Goal: Understand process/instructions: Learn how to perform a task or action

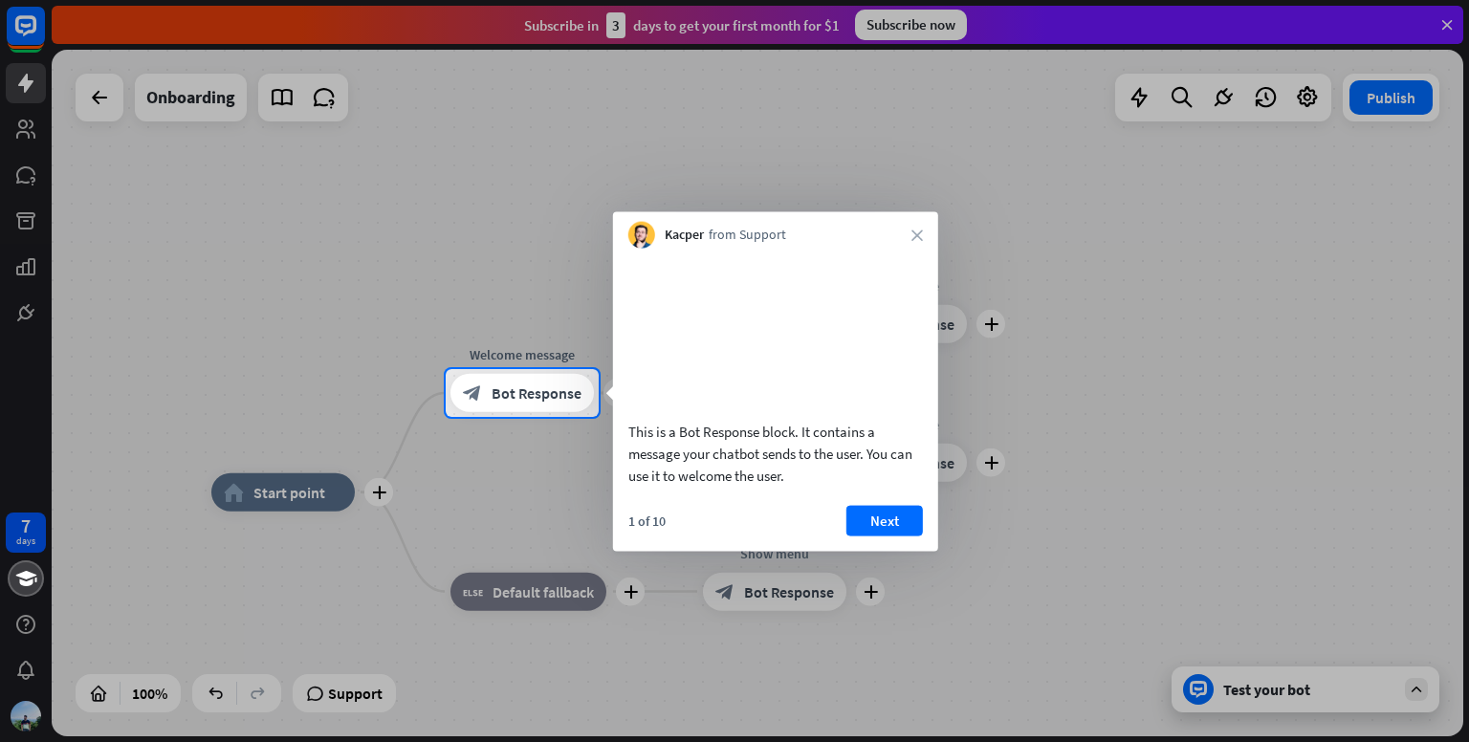
click at [1451, 20] on div at bounding box center [734, 184] width 1469 height 369
click at [550, 385] on span "Bot Response" at bounding box center [536, 392] width 90 height 19
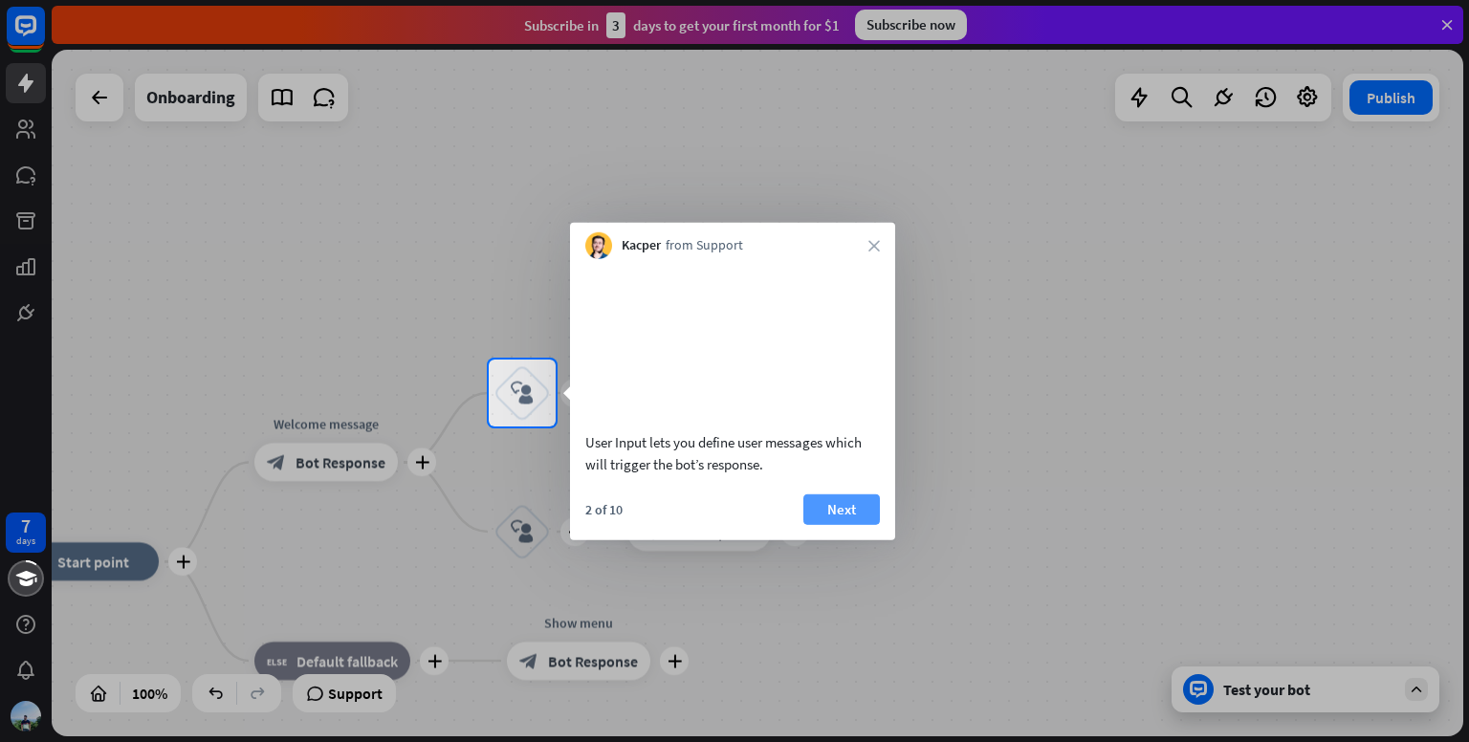
click at [845, 524] on button "Next" at bounding box center [841, 508] width 76 height 31
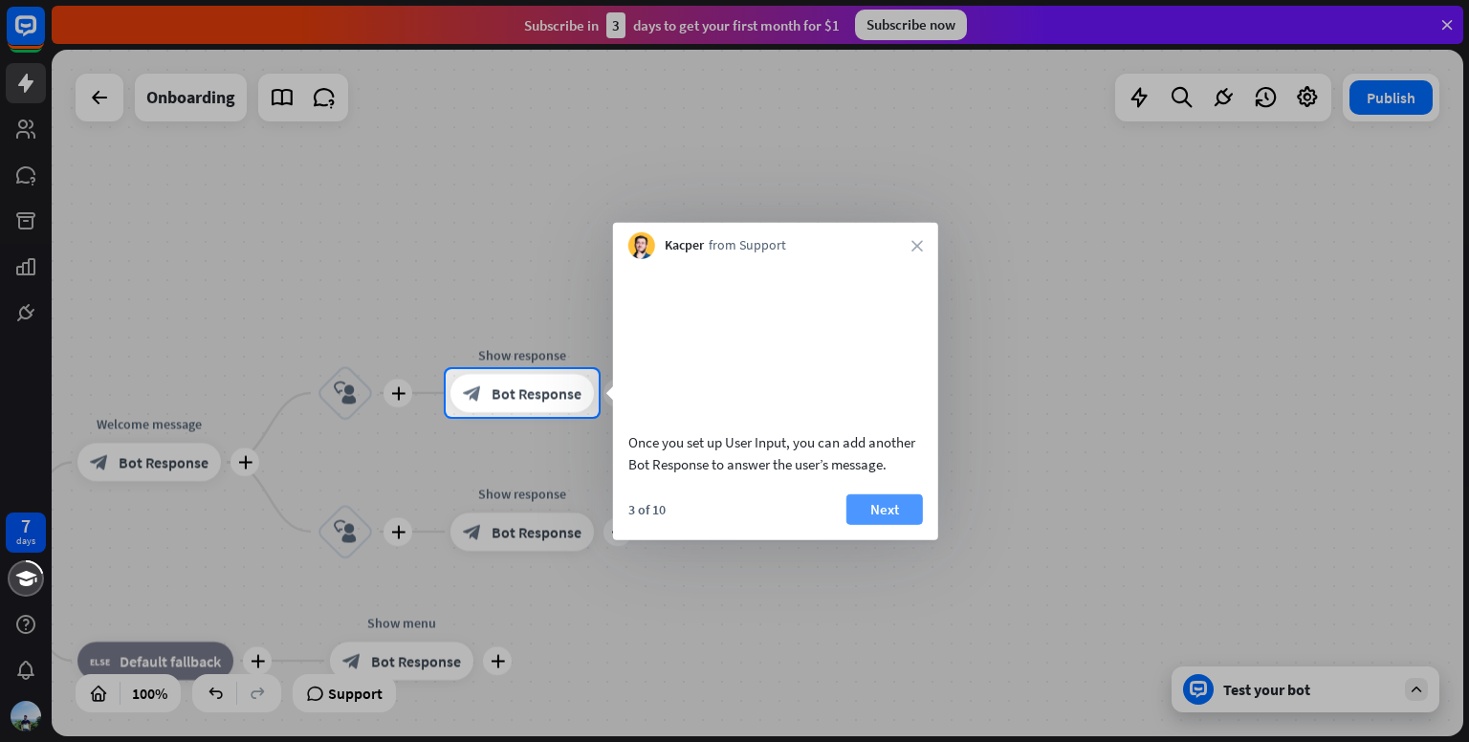
click at [884, 524] on button "Next" at bounding box center [884, 508] width 76 height 31
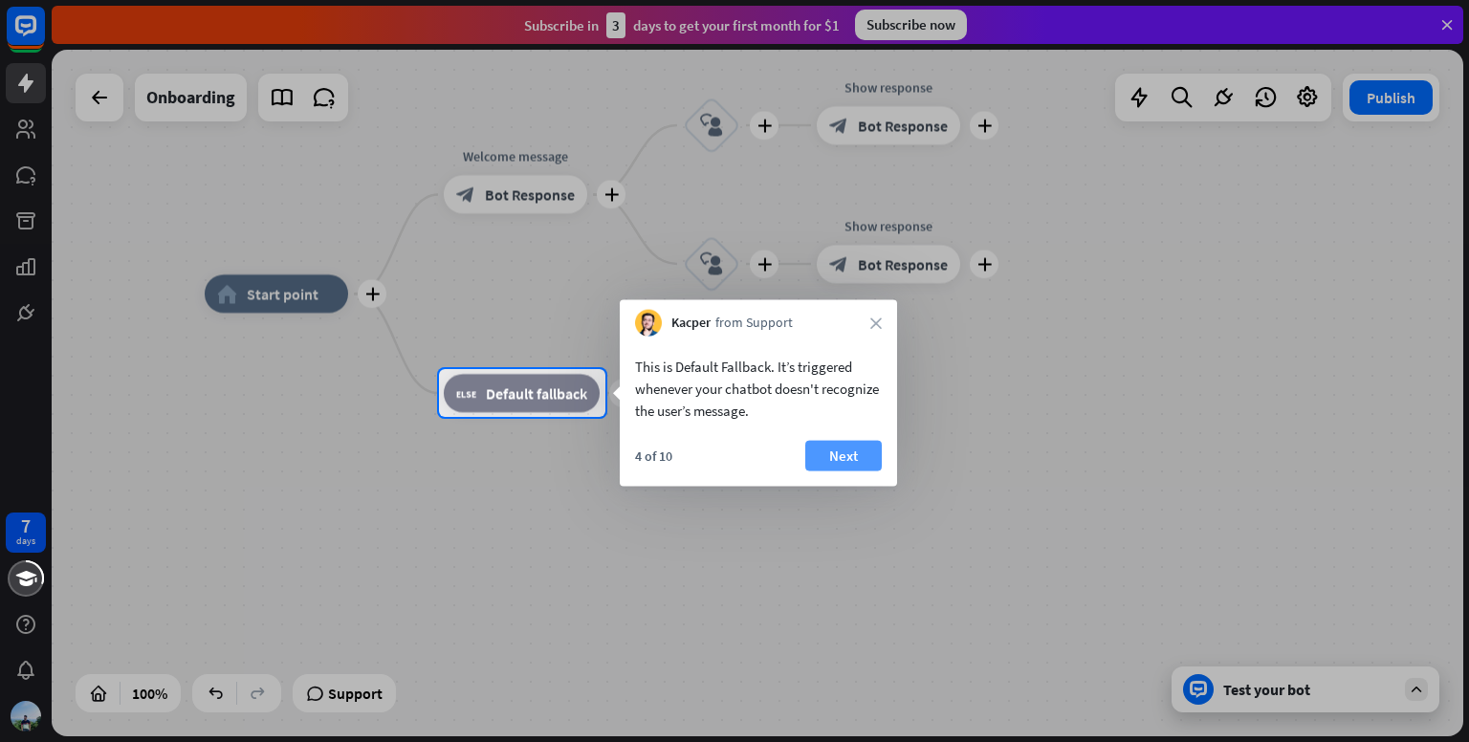
click at [838, 454] on button "Next" at bounding box center [843, 456] width 76 height 31
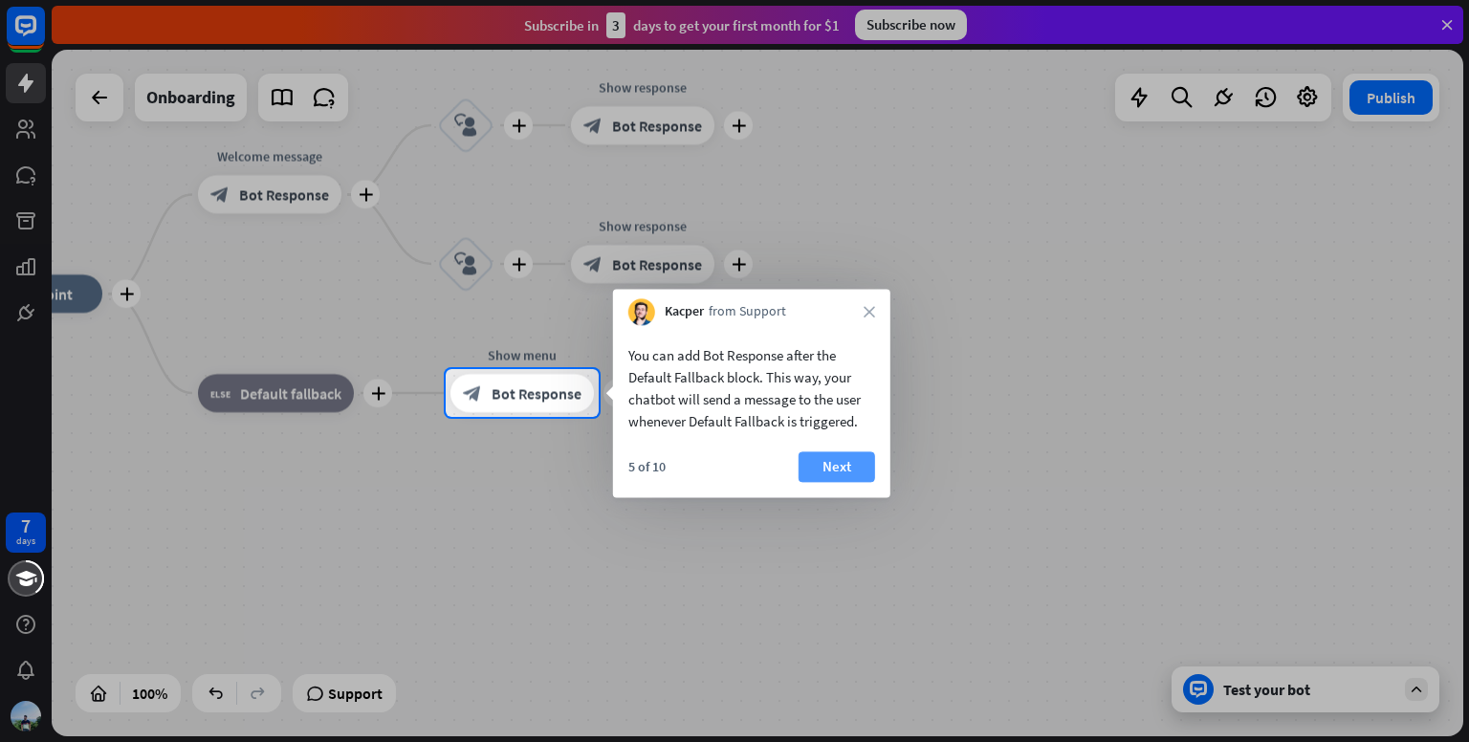
click at [854, 458] on button "Next" at bounding box center [836, 466] width 76 height 31
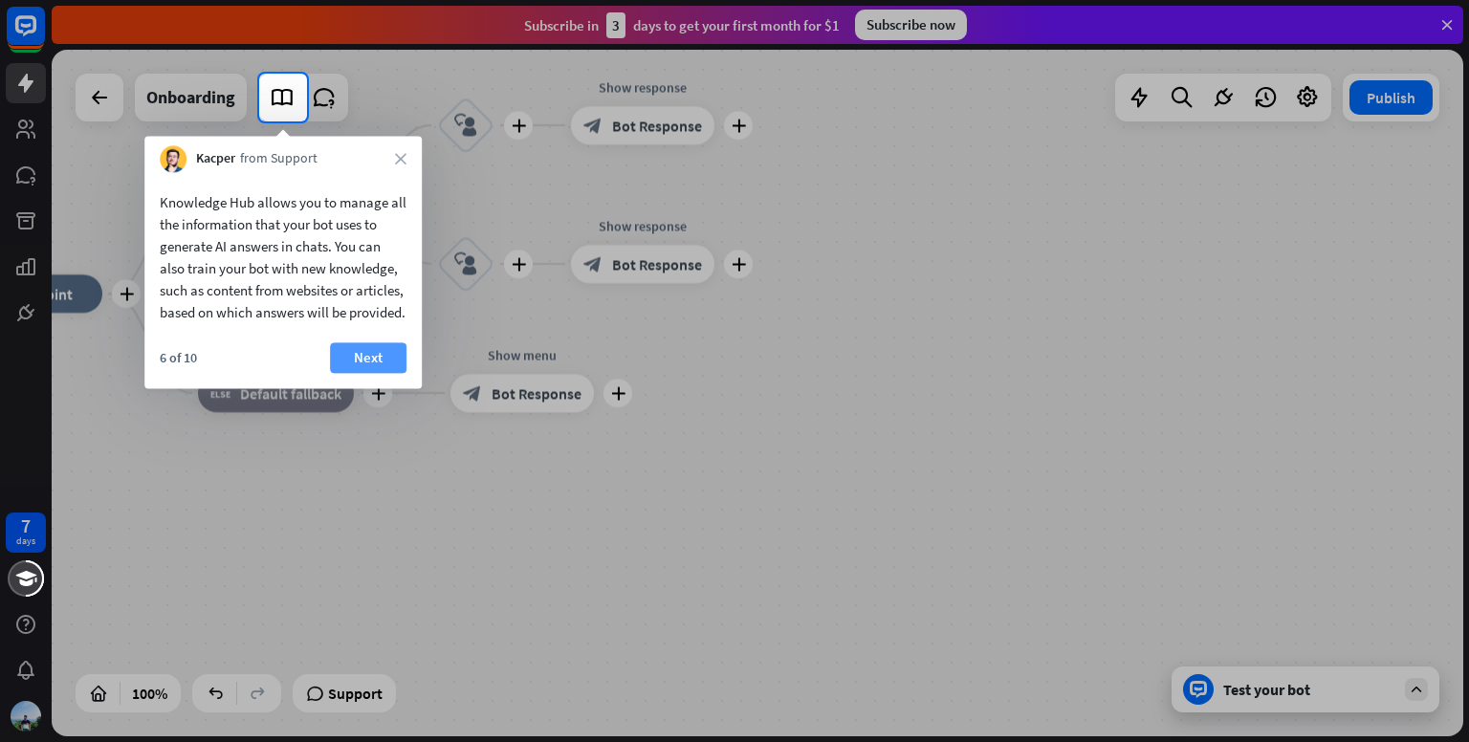
click at [367, 373] on button "Next" at bounding box center [368, 357] width 76 height 31
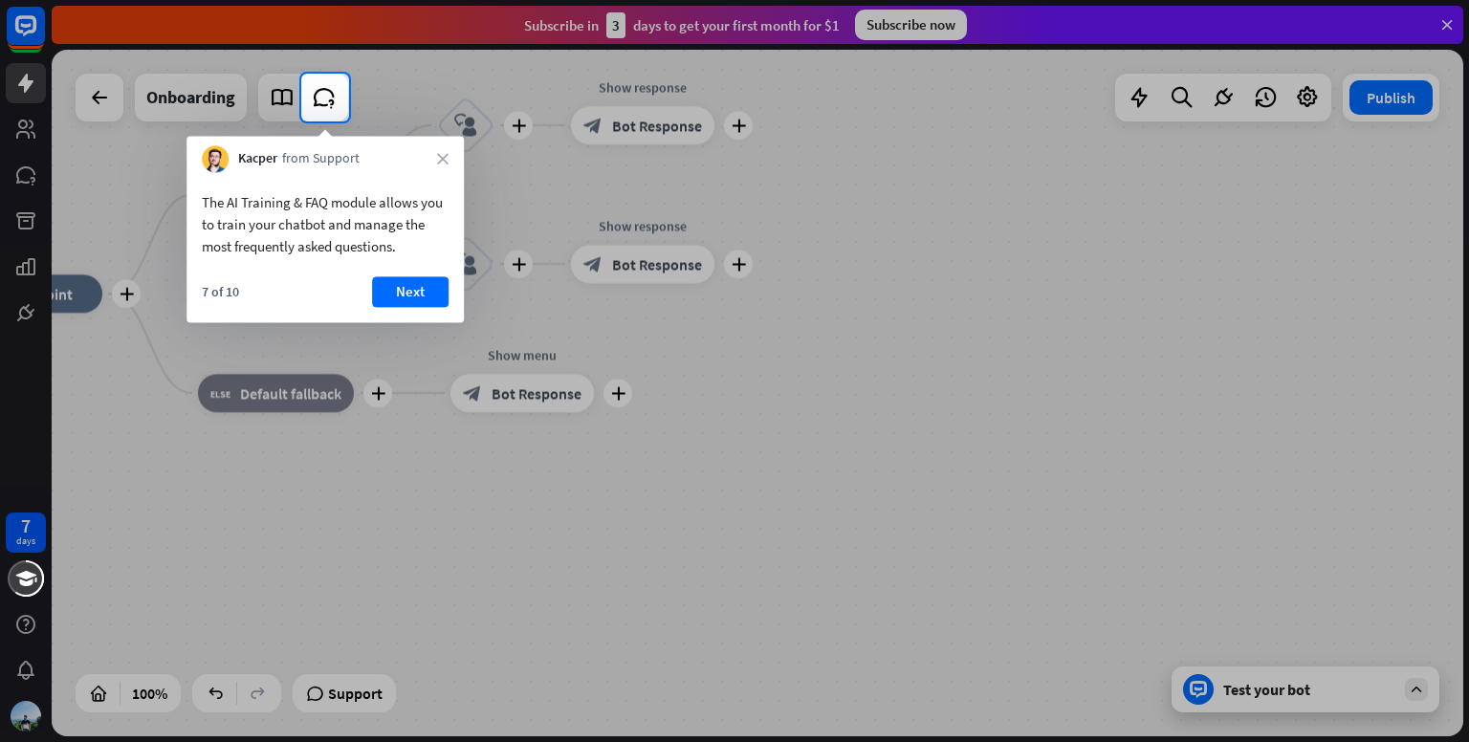
click at [398, 270] on div "The AI Training & FAQ module allows you to train your chatbot and manage the mo…" at bounding box center [324, 247] width 277 height 150
click at [419, 298] on button "Next" at bounding box center [410, 291] width 76 height 31
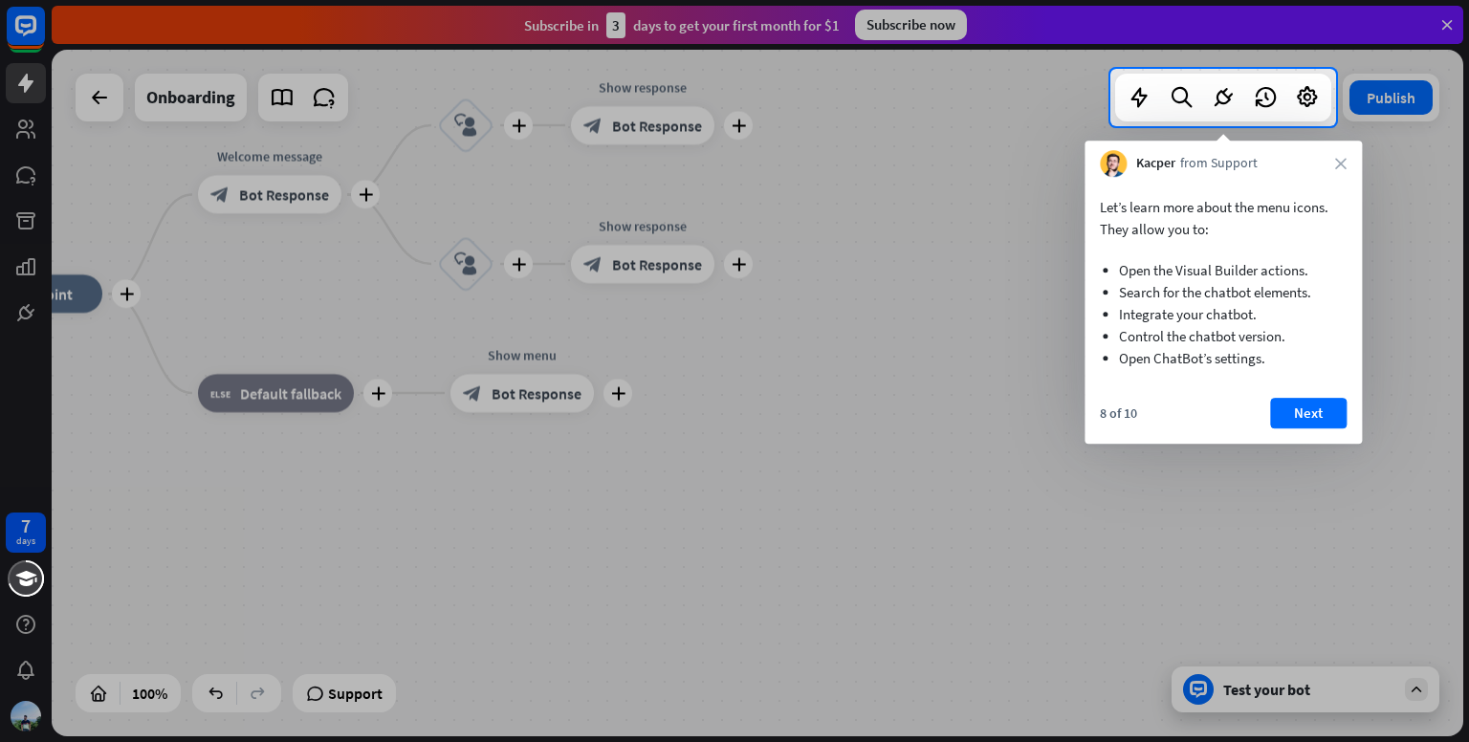
drag, startPoint x: 1299, startPoint y: 404, endPoint x: 1285, endPoint y: 405, distance: 13.5
click at [1290, 405] on button "Next" at bounding box center [1308, 413] width 76 height 31
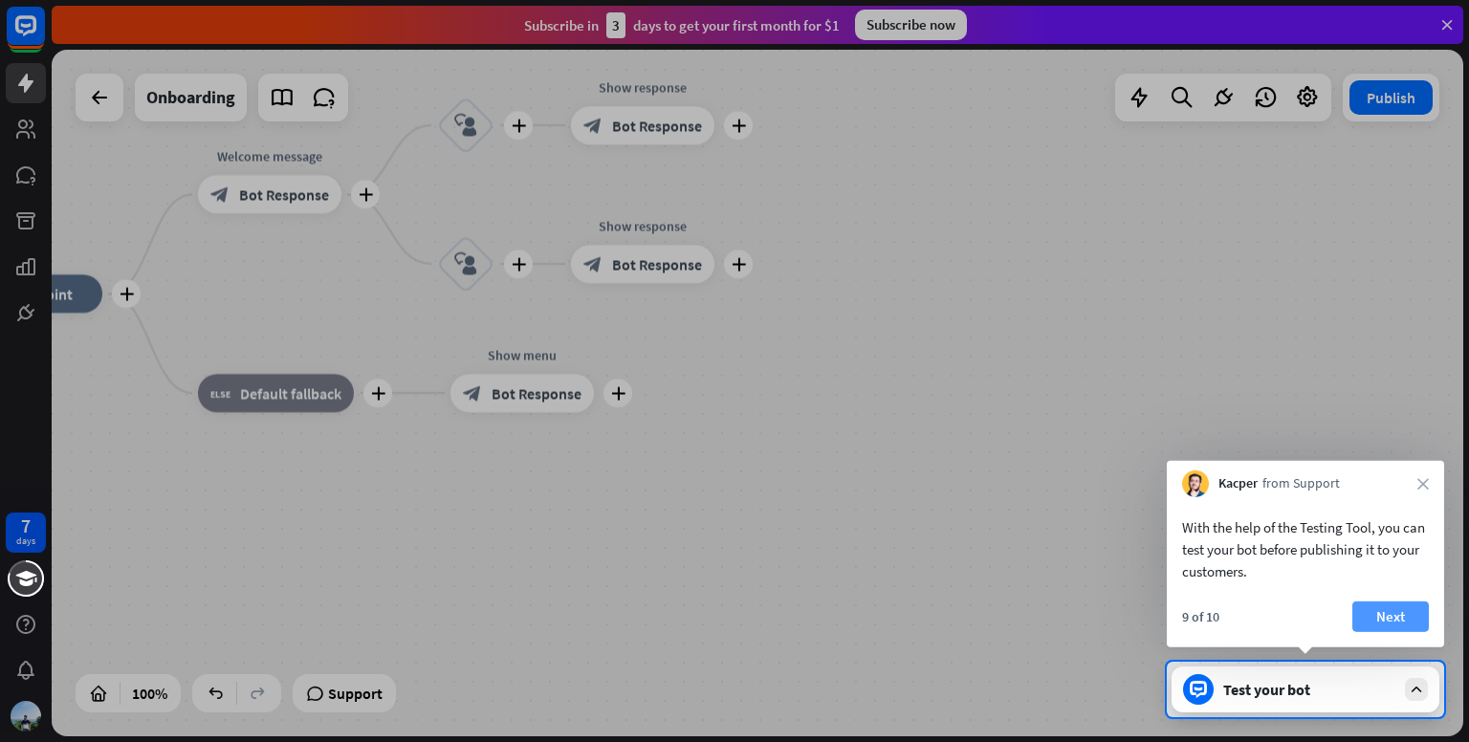
click at [1376, 610] on button "Next" at bounding box center [1390, 616] width 76 height 31
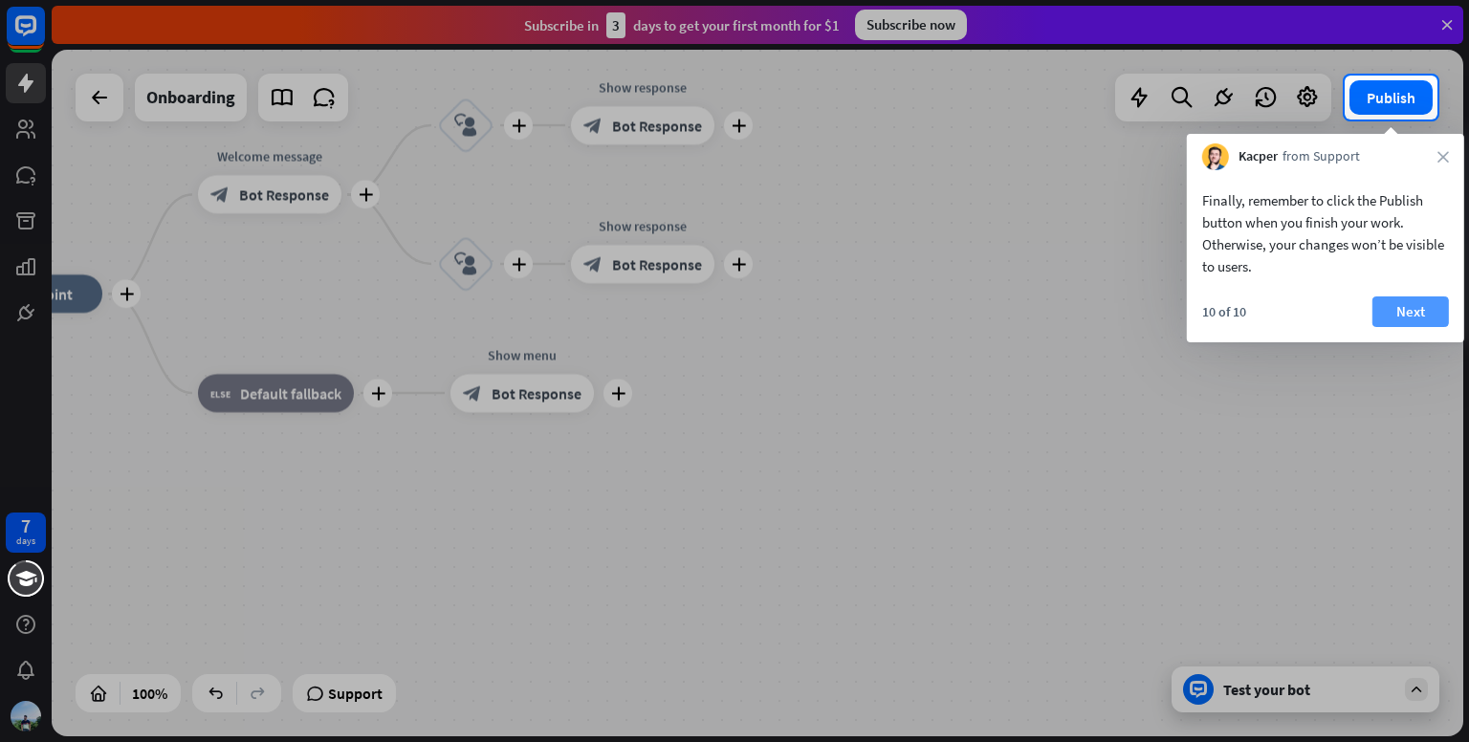
click at [1398, 315] on button "Next" at bounding box center [1410, 311] width 76 height 31
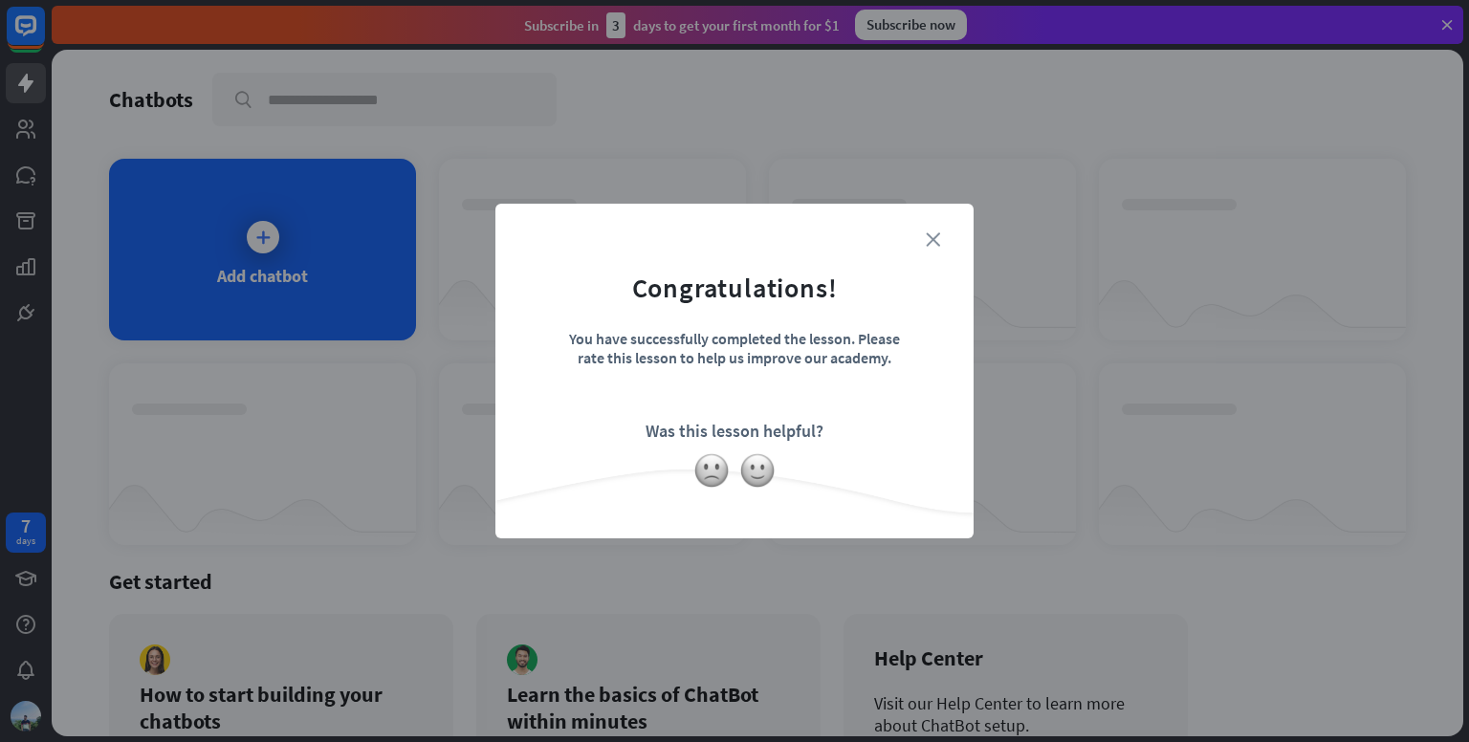
click at [935, 234] on icon "close" at bounding box center [933, 239] width 14 height 14
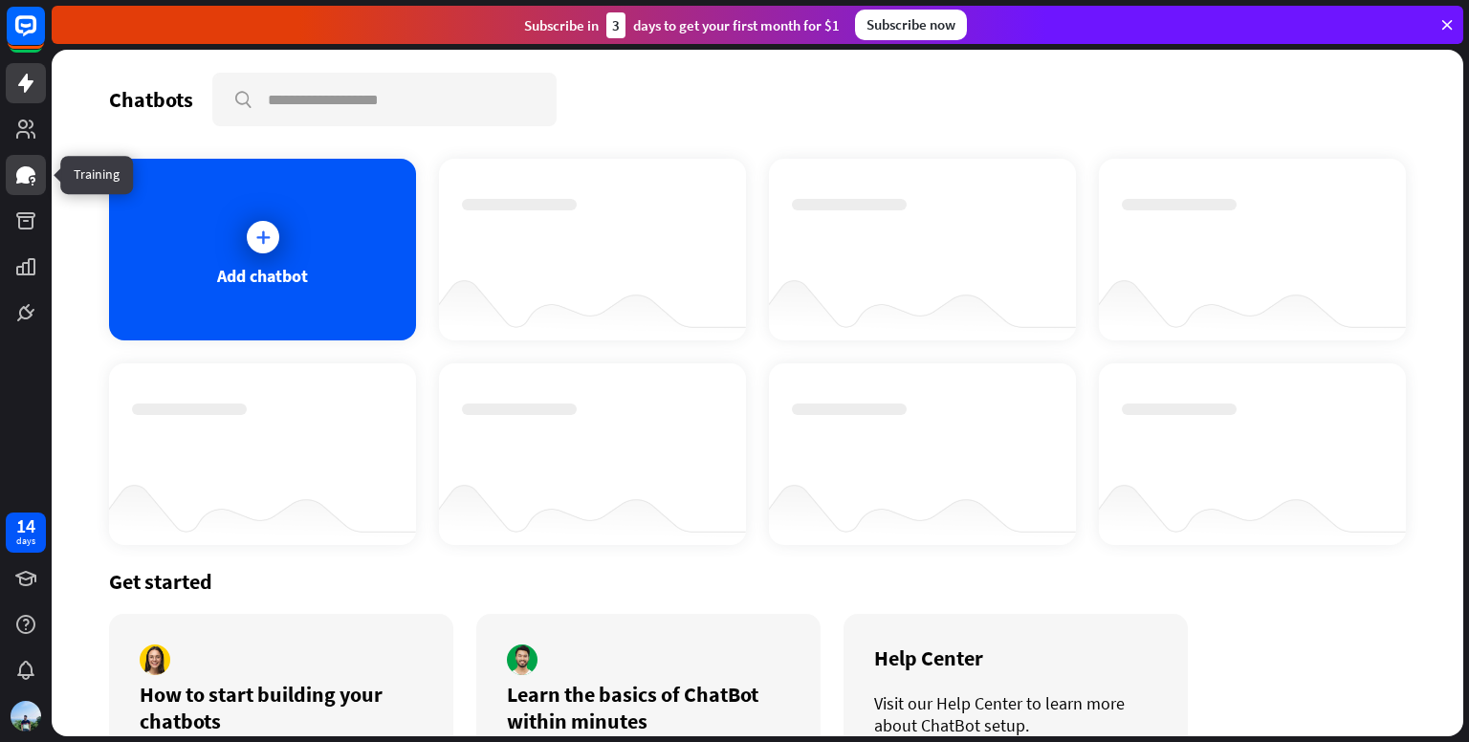
click at [11, 183] on link at bounding box center [26, 175] width 40 height 40
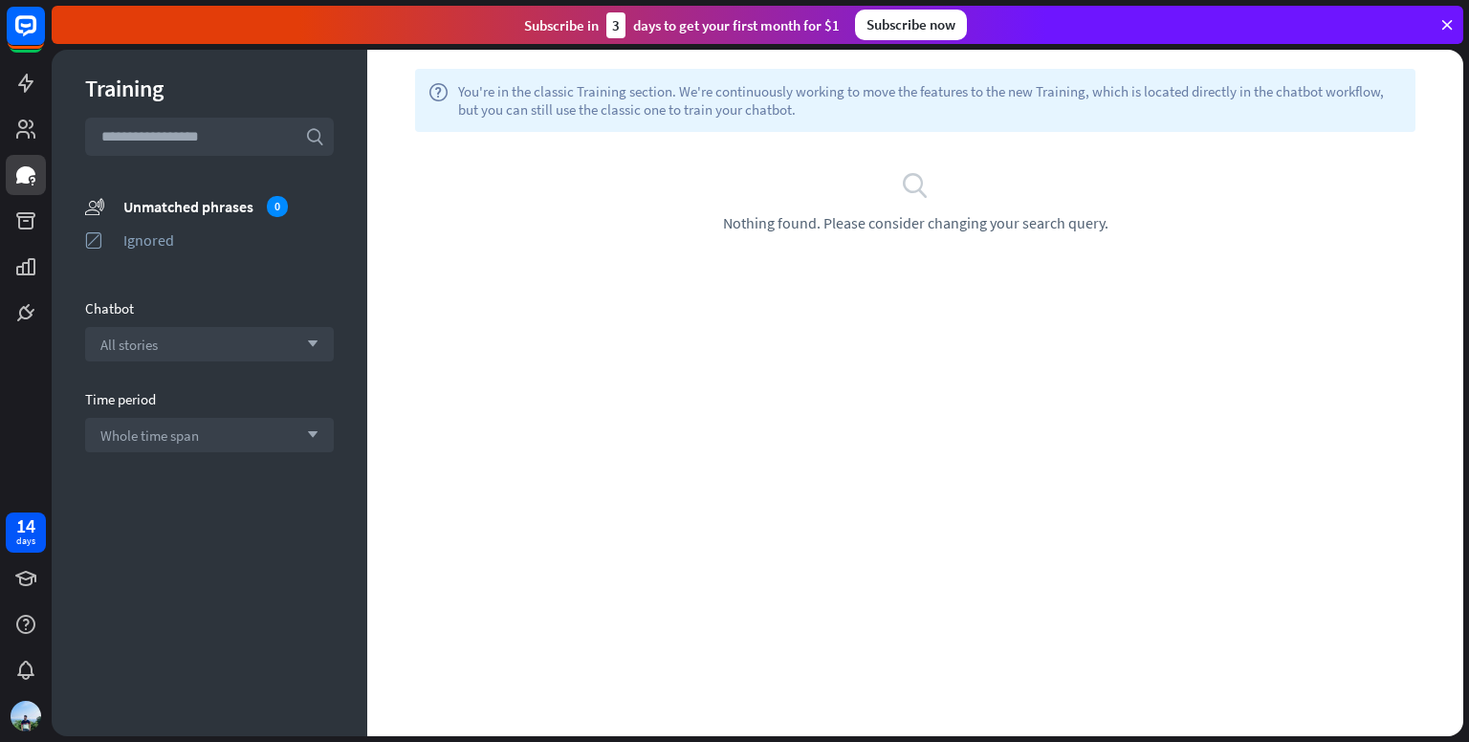
click at [1450, 20] on icon at bounding box center [1446, 24] width 17 height 17
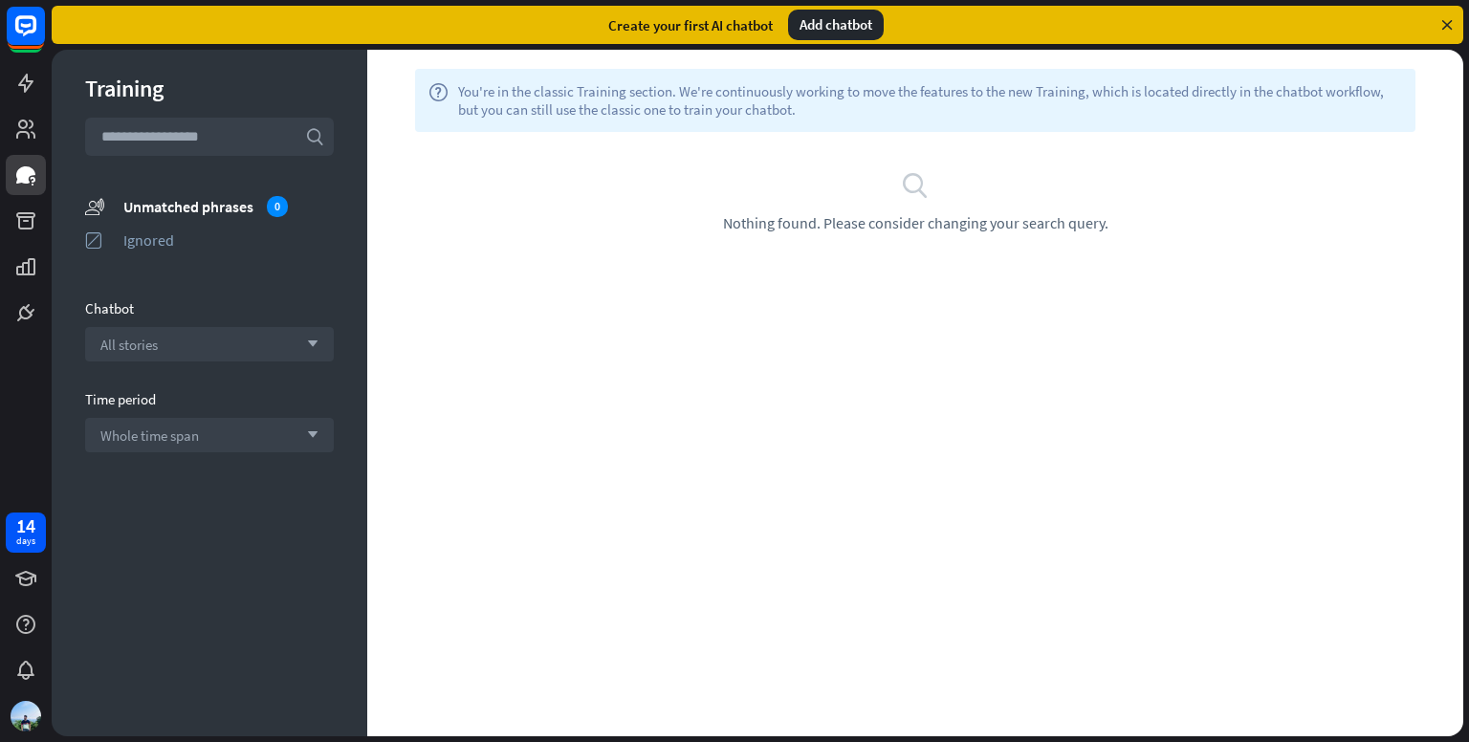
click at [1443, 24] on icon at bounding box center [1446, 24] width 17 height 17
